Goal: Information Seeking & Learning: Learn about a topic

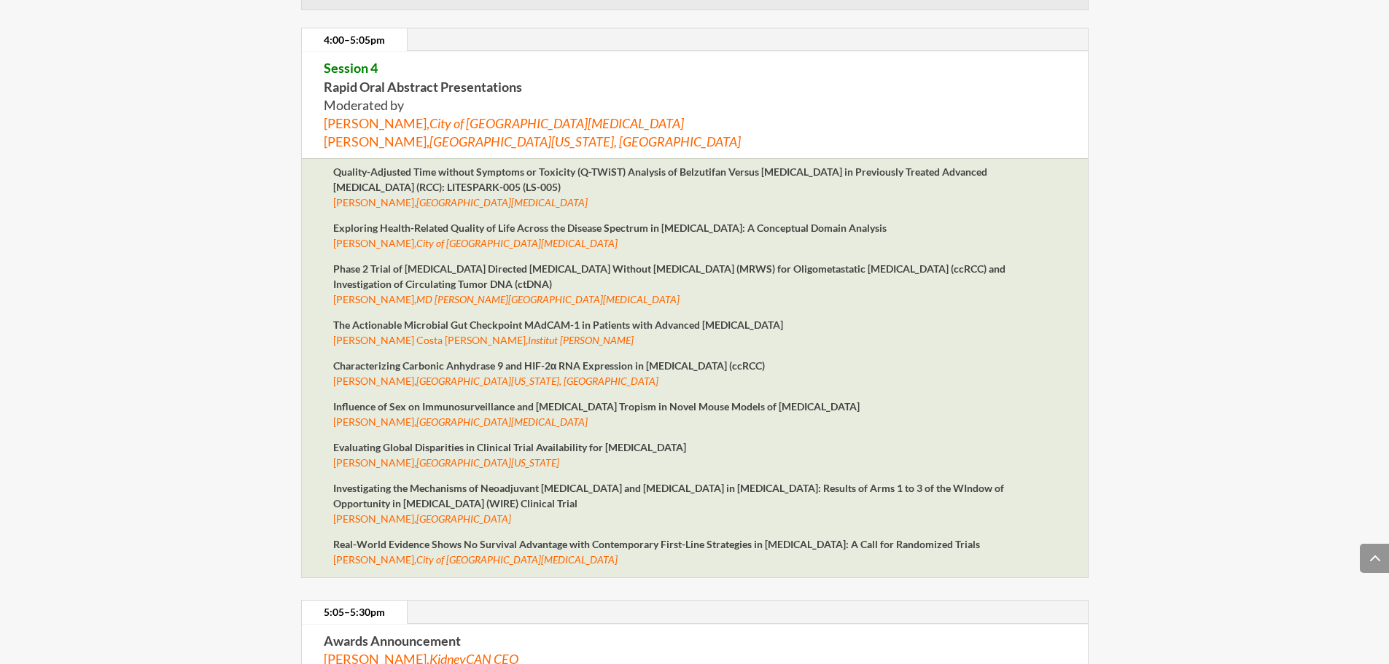
scroll to position [3152, 0]
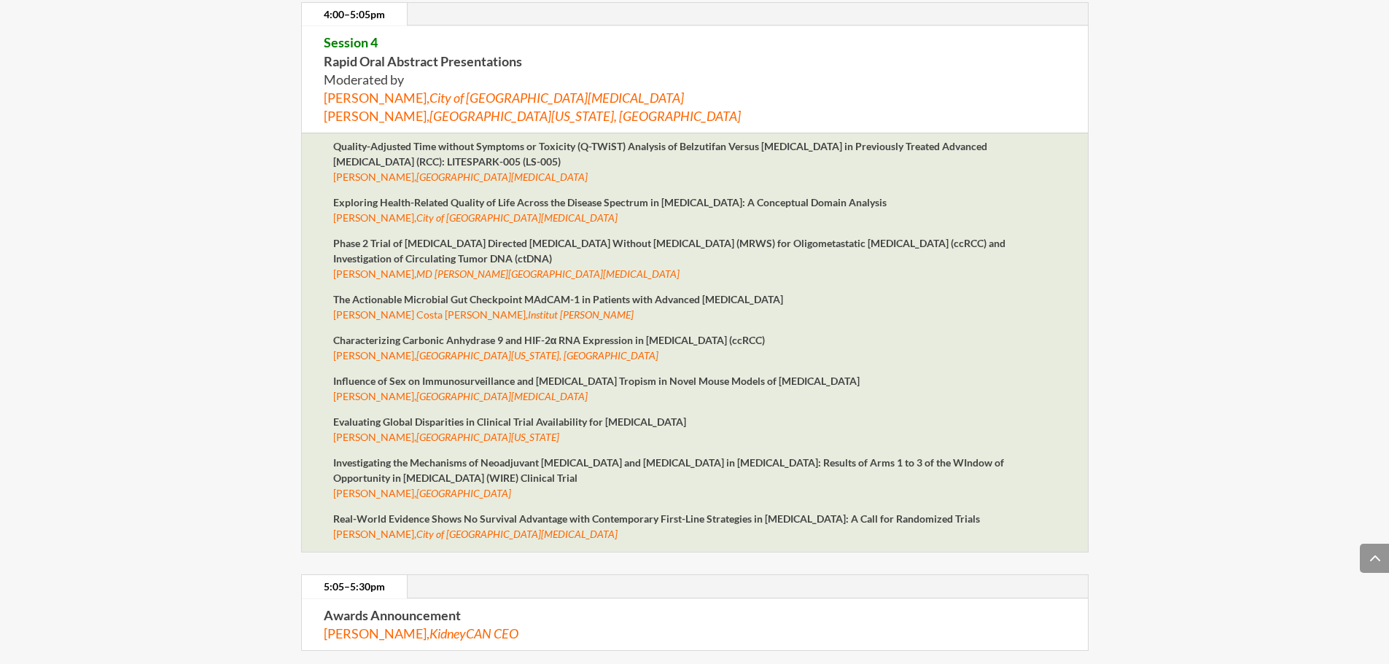
click at [433, 516] on strong "Real-World Evidence Shows No Survival Advantage with Contemporary First-Line St…" at bounding box center [656, 519] width 647 height 12
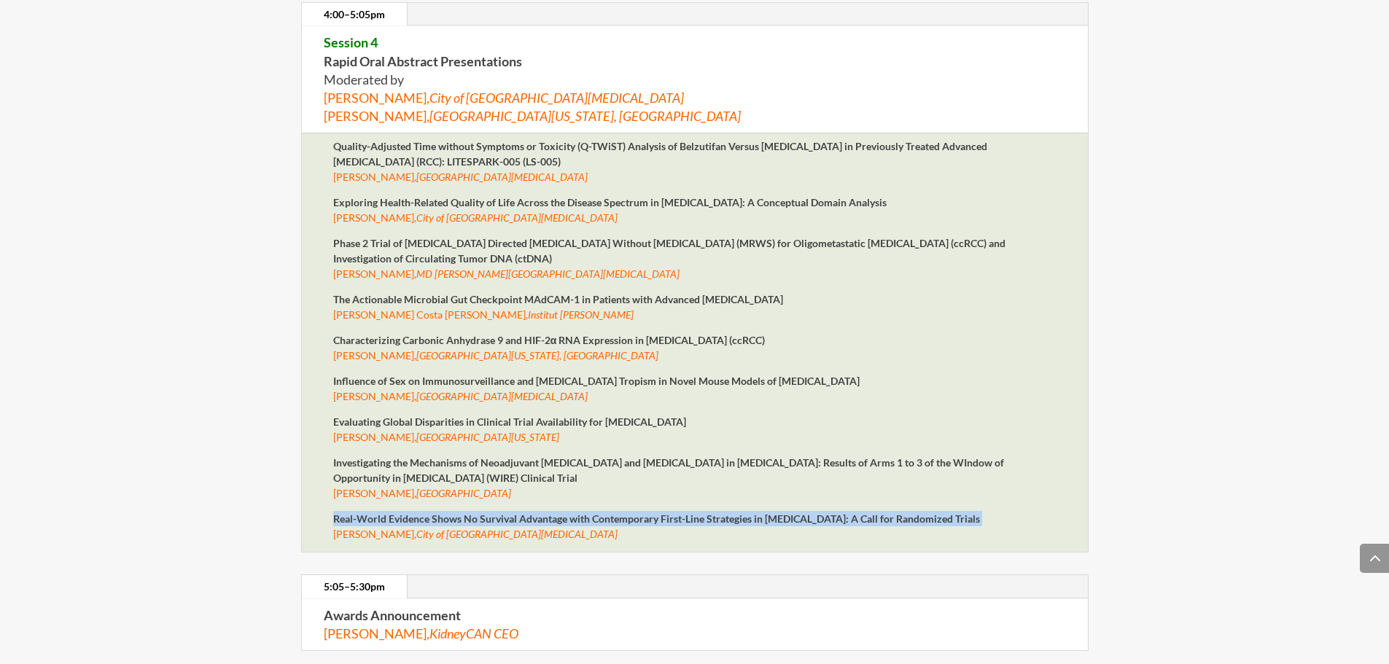
click at [433, 516] on strong "Real-World Evidence Shows No Survival Advantage with Contemporary First-Line St…" at bounding box center [656, 519] width 647 height 12
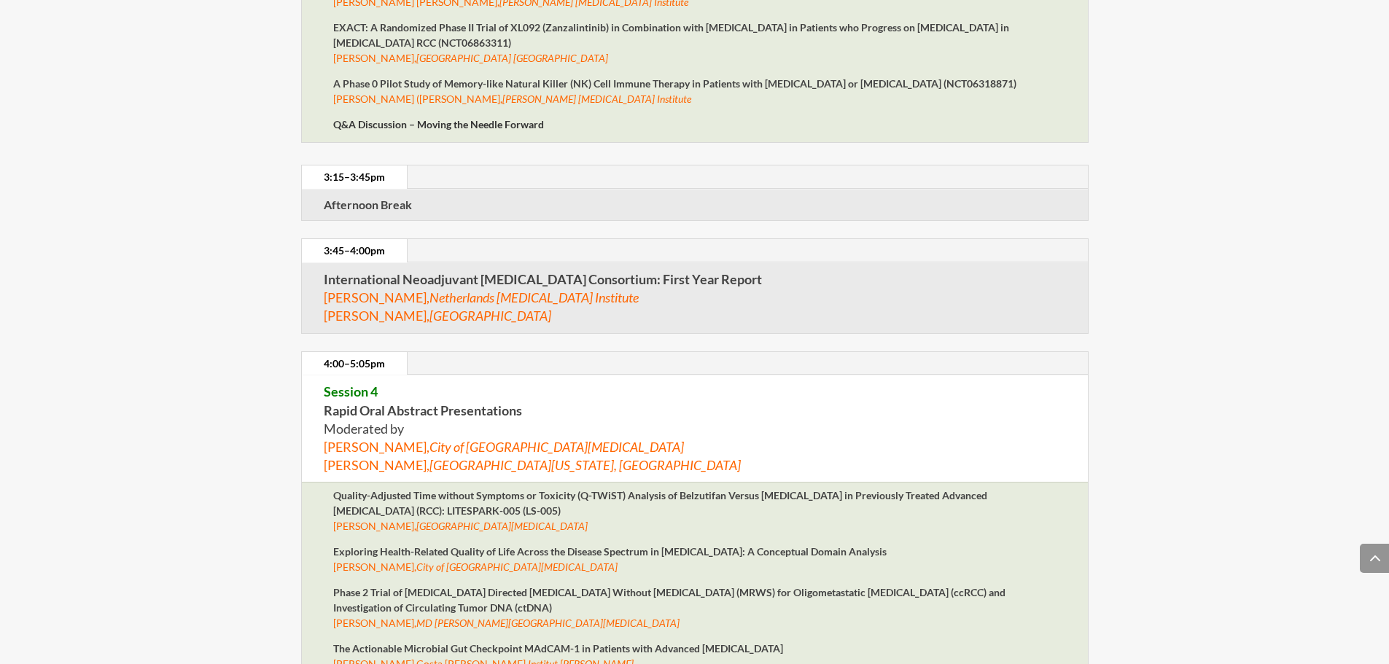
scroll to position [2802, 0]
click at [366, 546] on strong "Exploring Health-Related Quality of Life Across the Disease Spectrum in [MEDICA…" at bounding box center [609, 552] width 553 height 12
click at [365, 548] on strong "Exploring Health-Related Quality of Life Across the Disease Spectrum in [MEDICA…" at bounding box center [609, 552] width 553 height 12
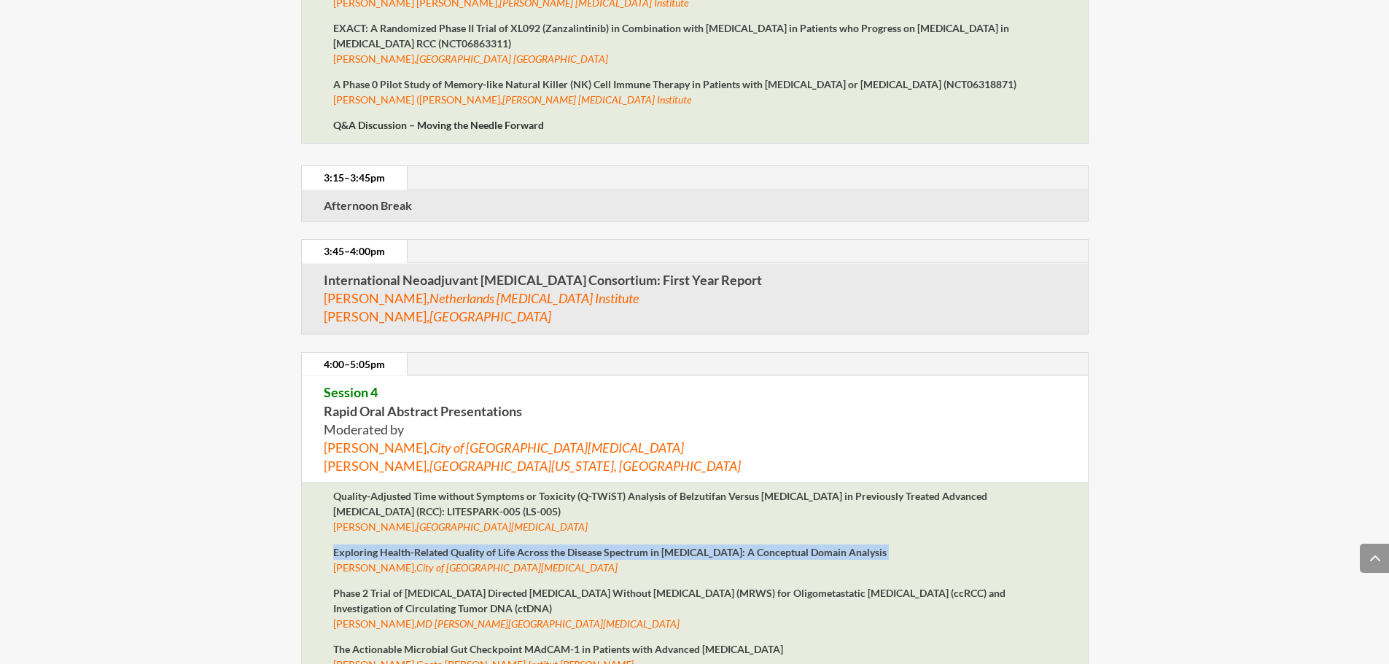
click at [365, 548] on strong "Exploring Health-Related Quality of Life Across the Disease Spectrum in [MEDICA…" at bounding box center [609, 552] width 553 height 12
copy strong "Exploring Health-Related Quality of Life Across the Disease Spectrum in [MEDICA…"
